Goal: Task Accomplishment & Management: Use online tool/utility

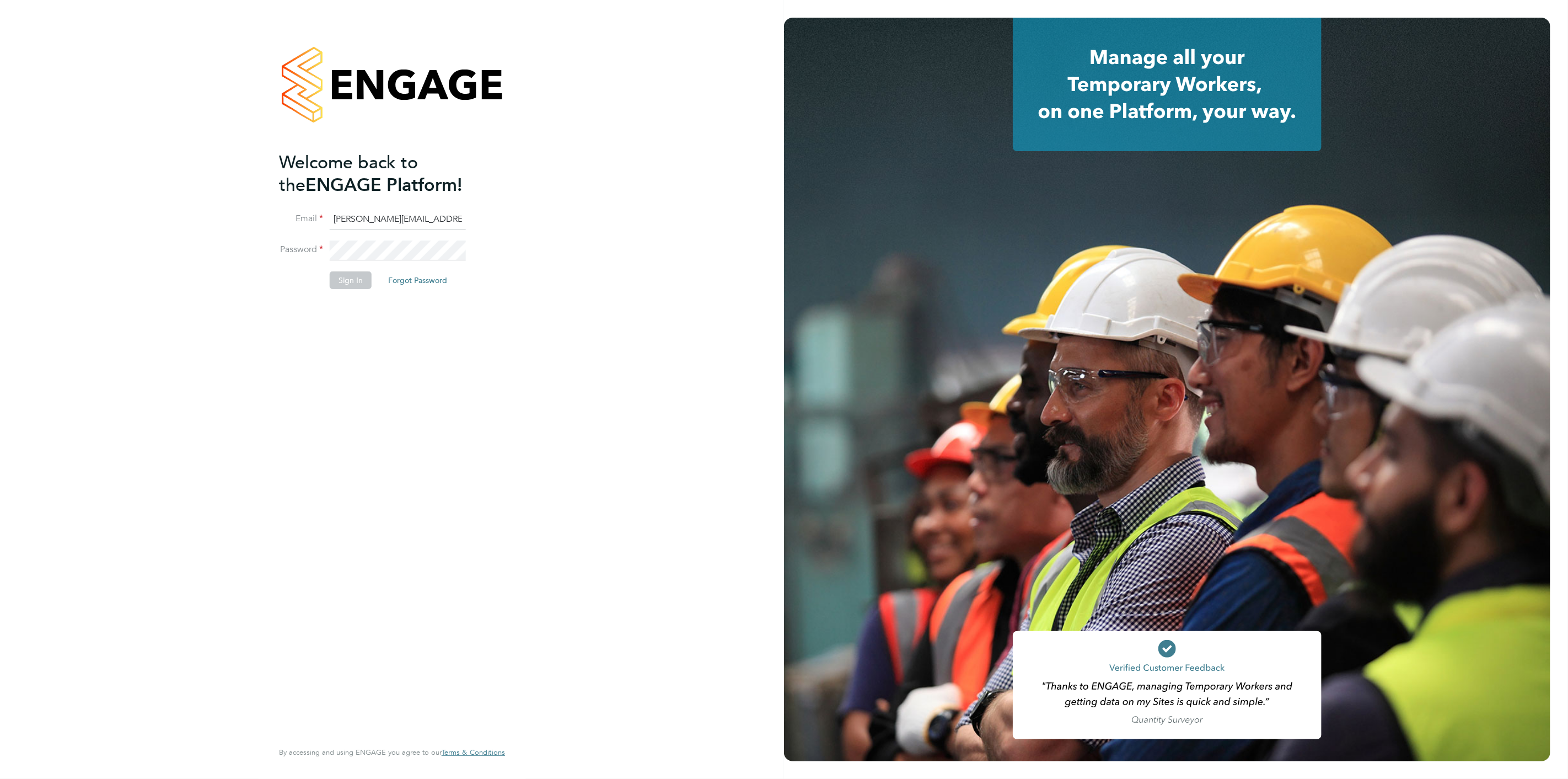
click at [348, 285] on button "Sign In" at bounding box center [351, 280] width 42 height 18
click at [400, 218] on input "[PERSON_NAME][EMAIL_ADDRESS][PERSON_NAME][DOMAIN_NAME]" at bounding box center [398, 220] width 137 height 20
click at [356, 282] on button "Sign In" at bounding box center [351, 280] width 42 height 18
click at [355, 282] on button "Sign In" at bounding box center [351, 280] width 42 height 18
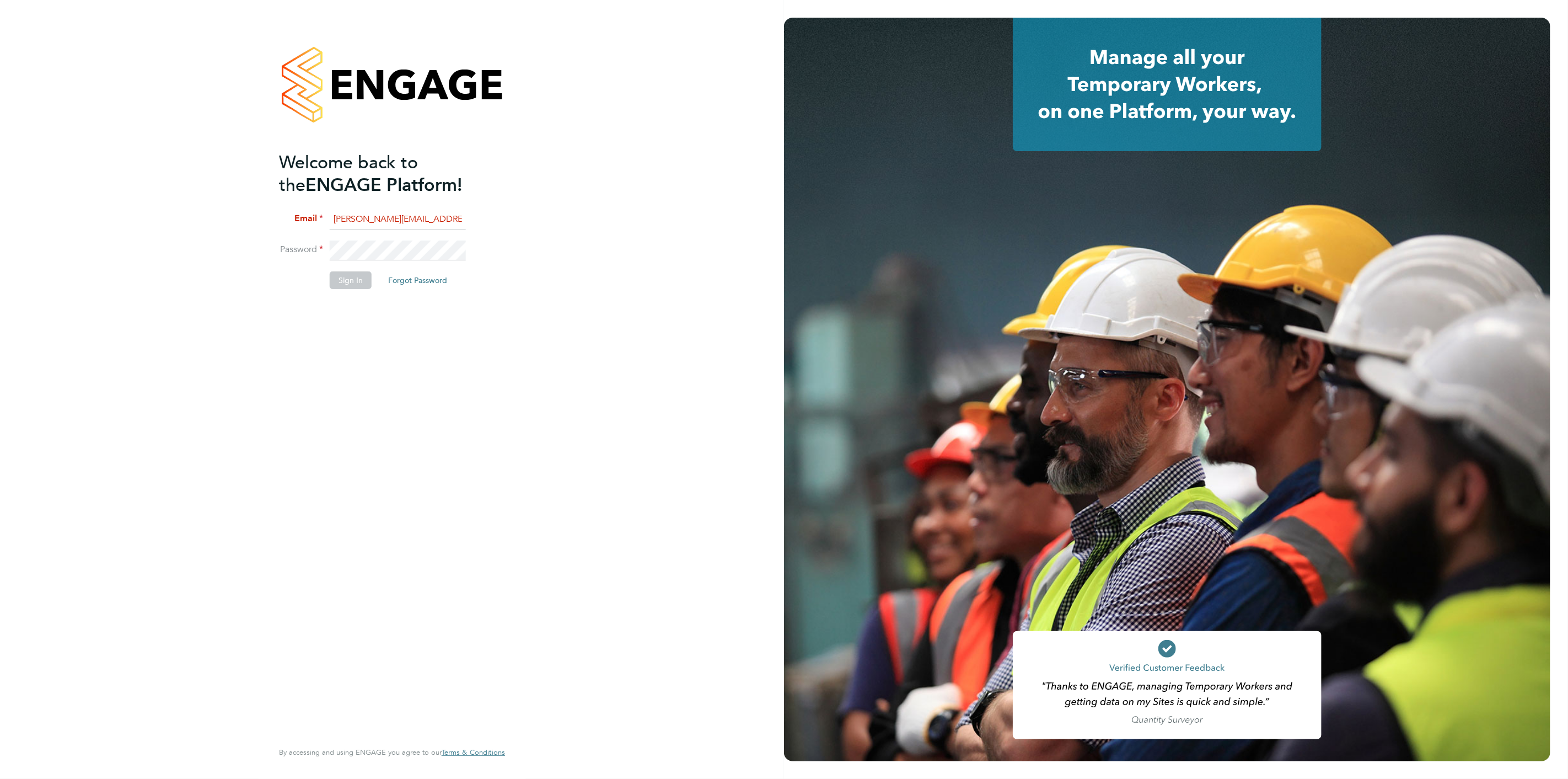
click at [355, 282] on button "Sign In" at bounding box center [351, 280] width 42 height 18
click at [400, 216] on input "[PERSON_NAME][EMAIL_ADDRESS][PERSON_NAME][DOMAIN_NAME]" at bounding box center [398, 220] width 137 height 20
click at [359, 280] on button "Sign In" at bounding box center [351, 280] width 42 height 18
click at [376, 246] on span "Email" at bounding box center [376, 243] width 18 height 11
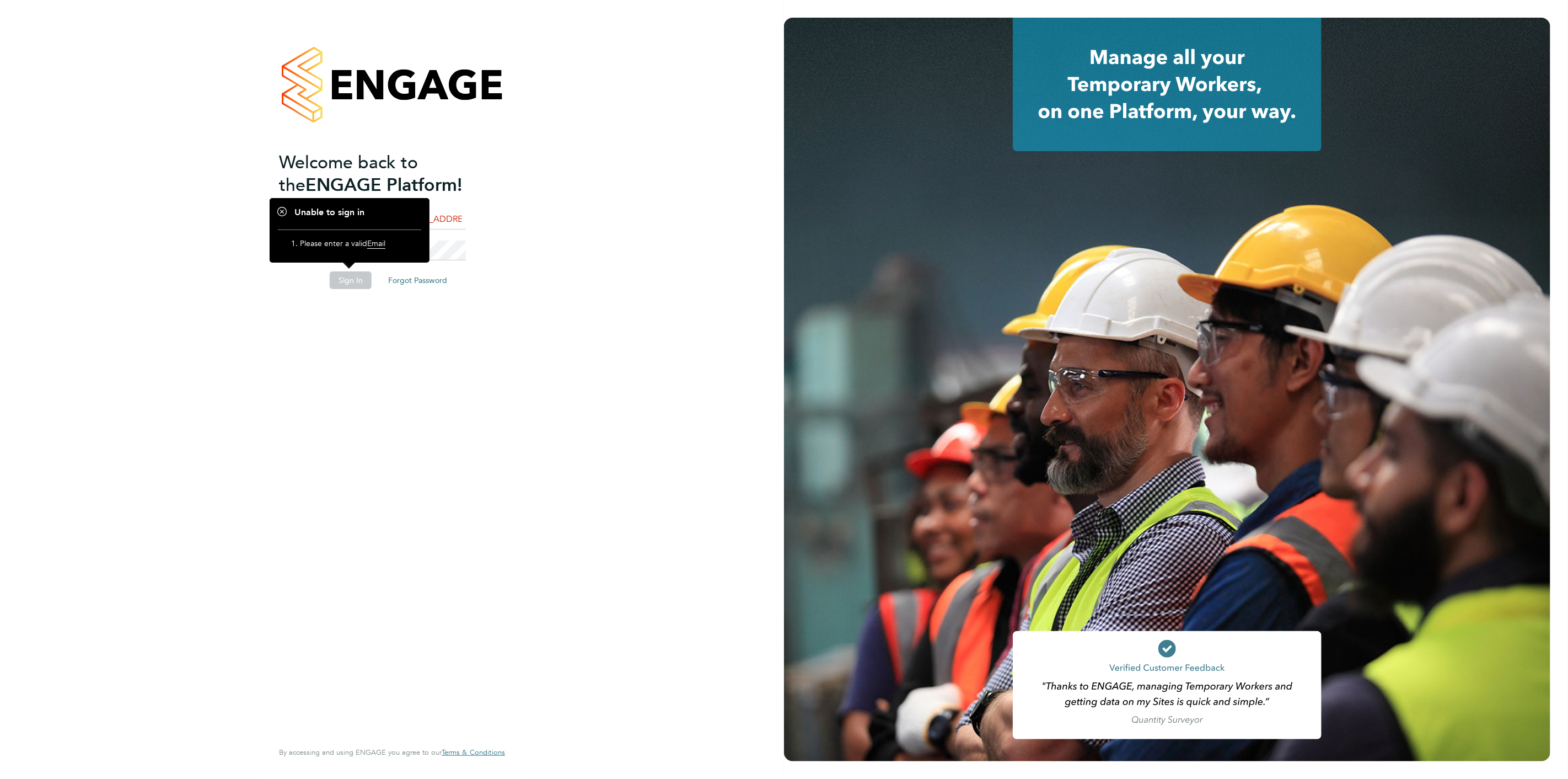
click at [353, 278] on button "Sign In" at bounding box center [351, 280] width 42 height 18
click at [359, 282] on button "Sign In" at bounding box center [351, 280] width 42 height 18
click at [353, 276] on button "Sign In" at bounding box center [351, 280] width 42 height 18
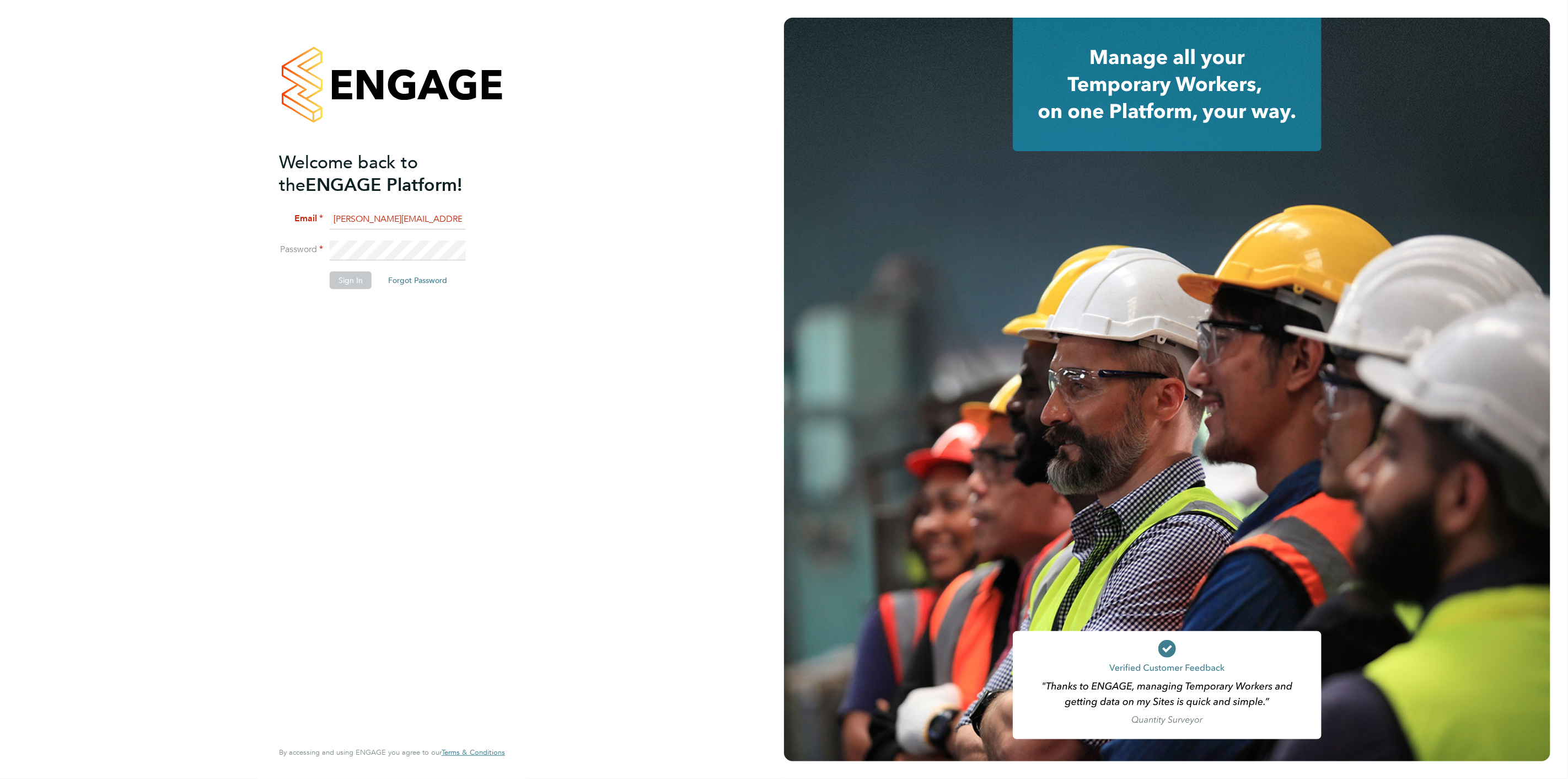
click at [353, 276] on button "Sign In" at bounding box center [351, 280] width 42 height 18
click at [393, 214] on input "[PERSON_NAME][EMAIL_ADDRESS][PERSON_NAME][DOMAIN_NAME]" at bounding box center [398, 220] width 137 height 20
click at [342, 271] on button "Sign In" at bounding box center [351, 280] width 42 height 18
click at [479, 214] on li "Email [PERSON_NAME][EMAIL_ADDRESS][PERSON_NAME][DOMAIN_NAME]" at bounding box center [386, 225] width 215 height 31
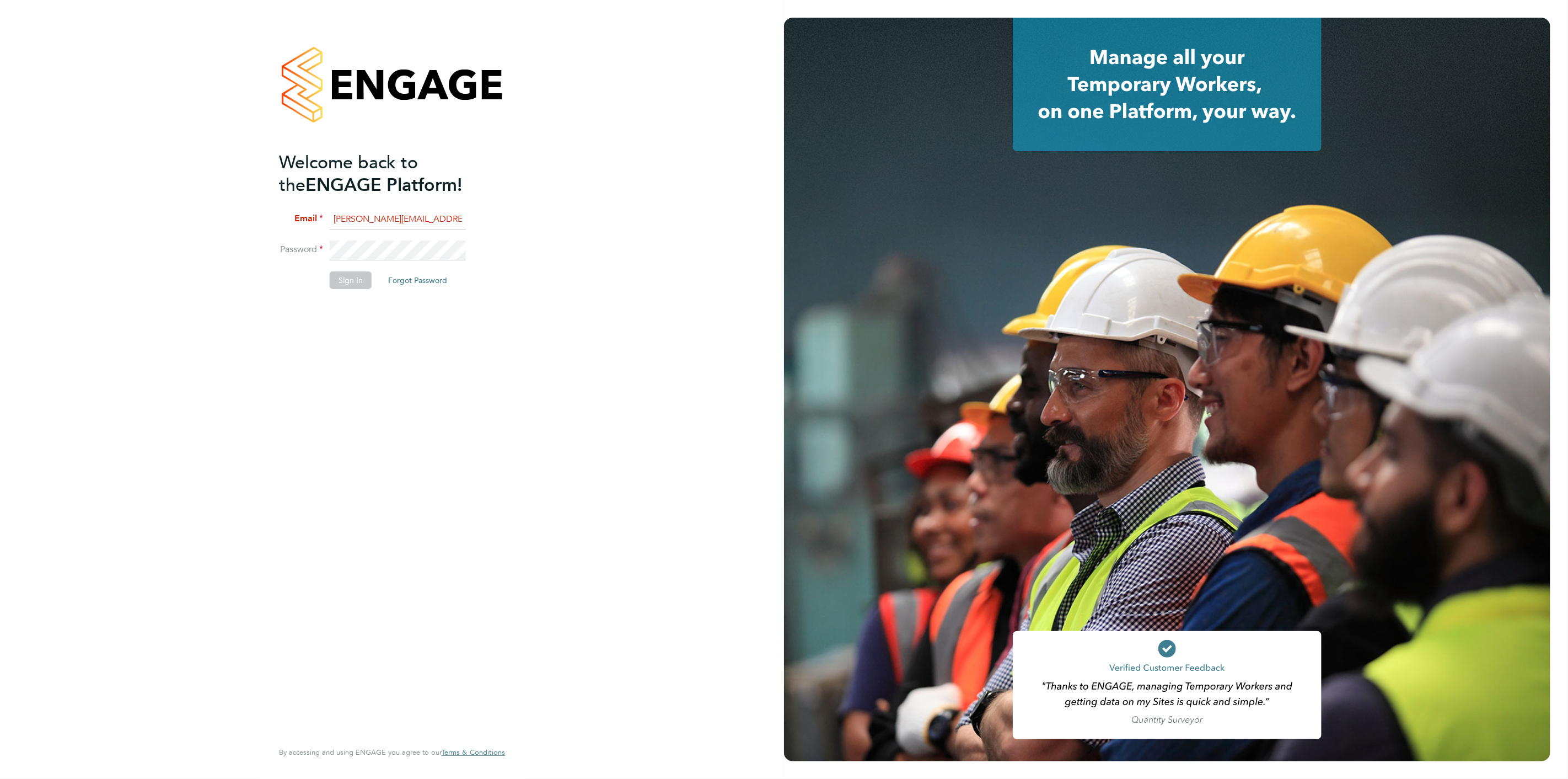
click at [413, 213] on input "[PERSON_NAME][EMAIL_ADDRESS][PERSON_NAME][DOMAIN_NAME]" at bounding box center [398, 220] width 137 height 20
click at [343, 280] on button "Sign In" at bounding box center [351, 280] width 42 height 18
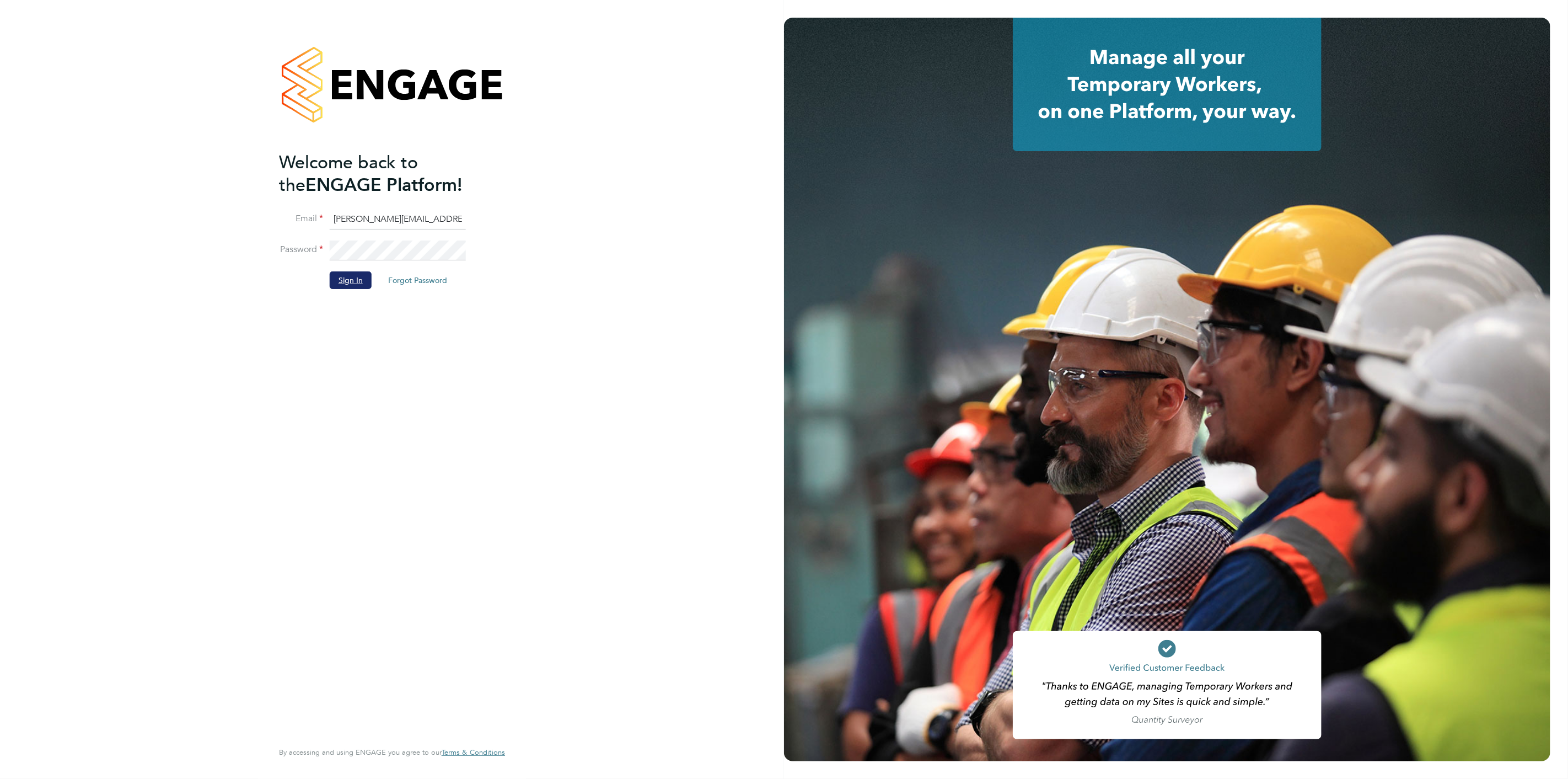
click at [335, 283] on button "Sign In" at bounding box center [351, 280] width 42 height 18
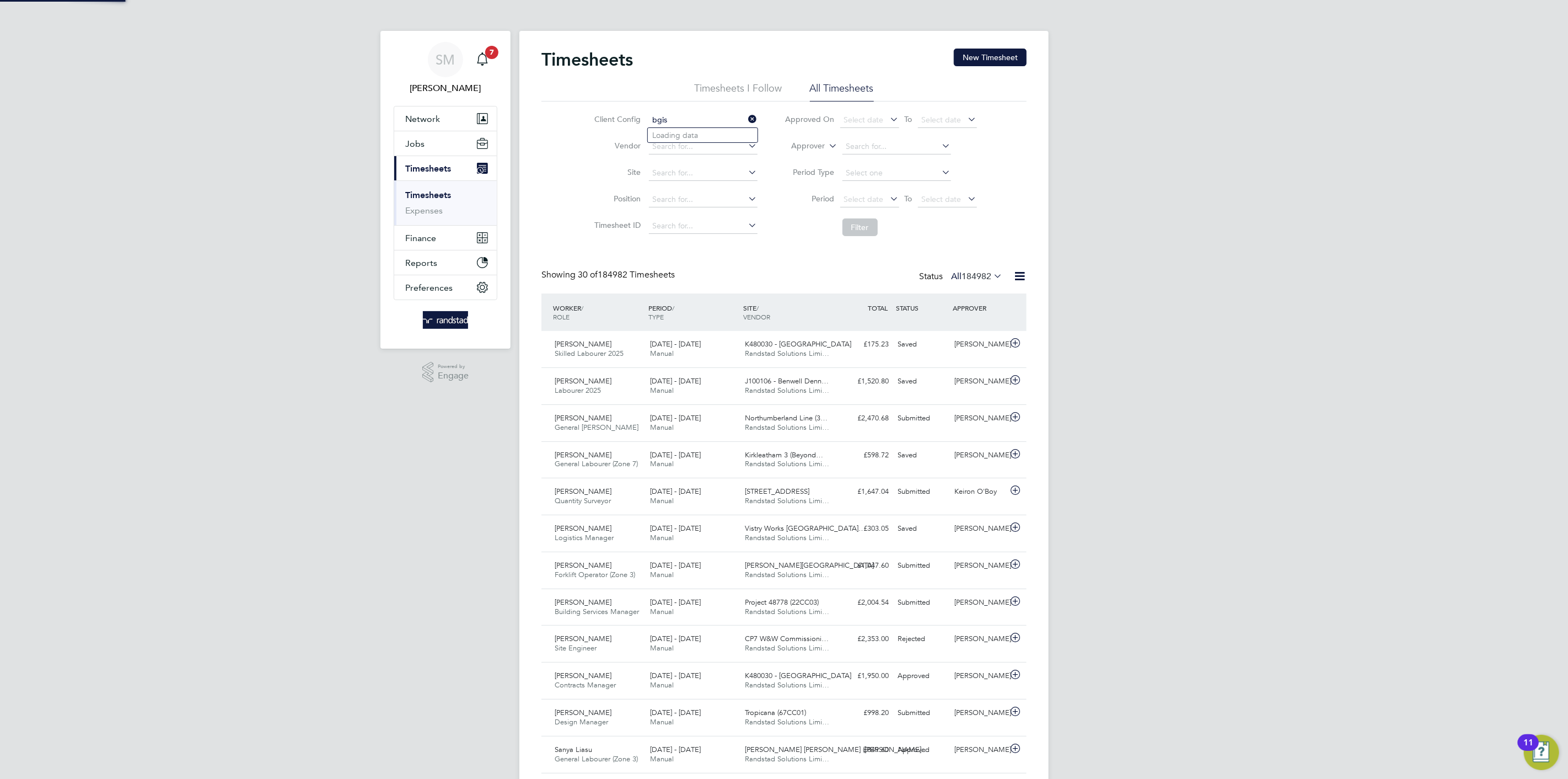
type input "bgis"
